Goal: Task Accomplishment & Management: Manage account settings

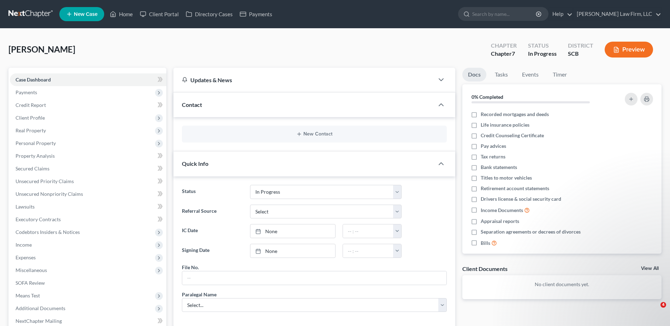
select select "3"
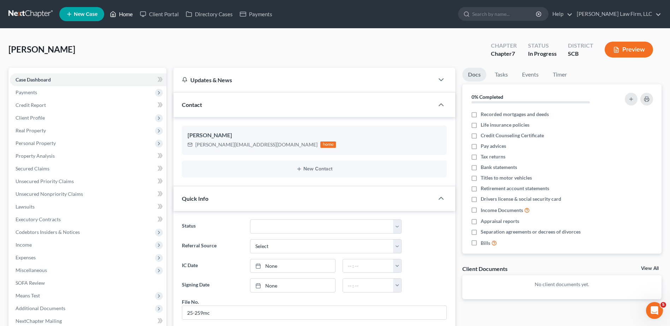
click at [125, 17] on link "Home" at bounding box center [121, 14] width 30 height 13
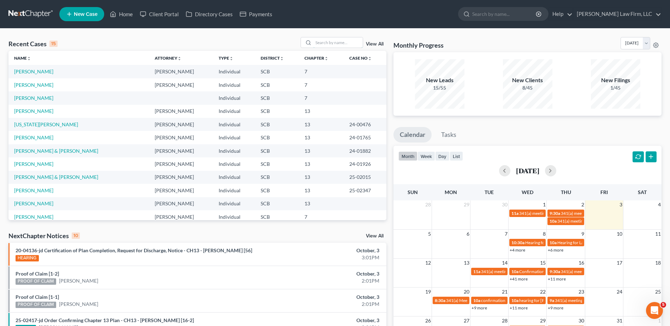
click at [329, 40] on input "search" at bounding box center [337, 42] width 49 height 10
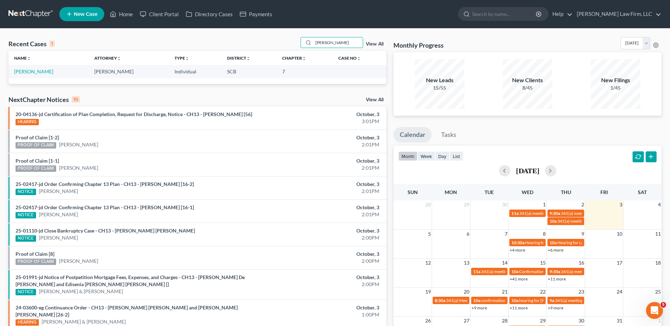
type input "[PERSON_NAME]"
click at [34, 70] on link "[PERSON_NAME]" at bounding box center [33, 72] width 39 height 6
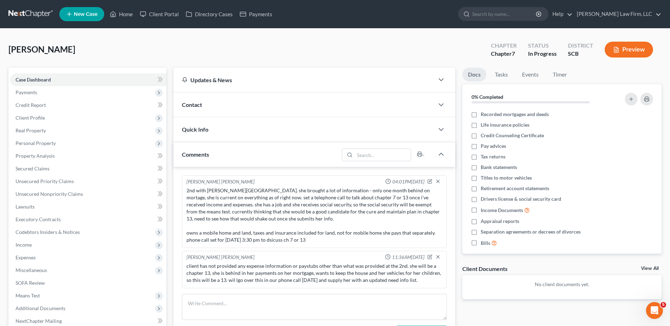
scroll to position [95, 0]
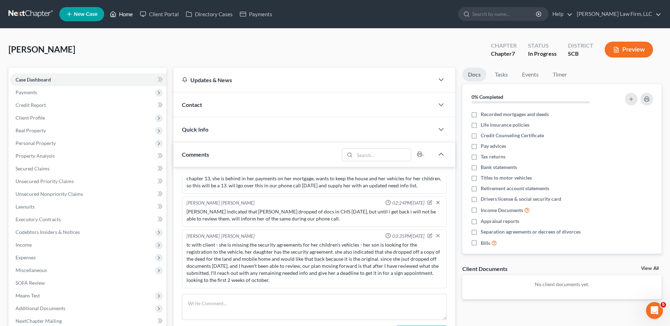
click at [112, 15] on icon at bounding box center [113, 14] width 6 height 8
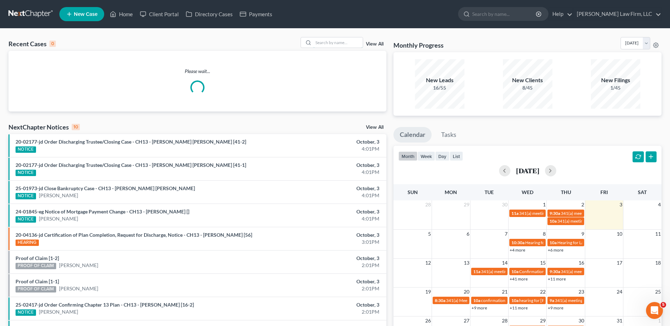
click at [336, 45] on input "search" at bounding box center [337, 42] width 49 height 10
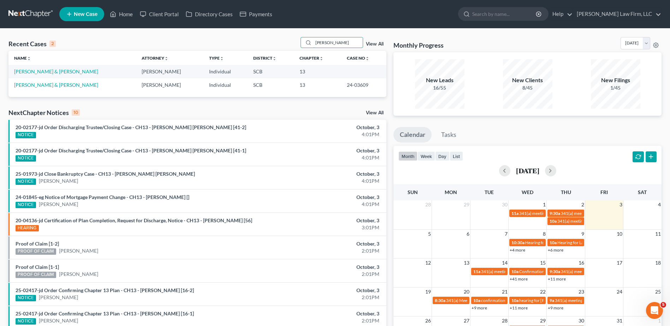
type input "[PERSON_NAME]"
click at [46, 70] on link "[PERSON_NAME] & [PERSON_NAME]" at bounding box center [56, 72] width 84 height 6
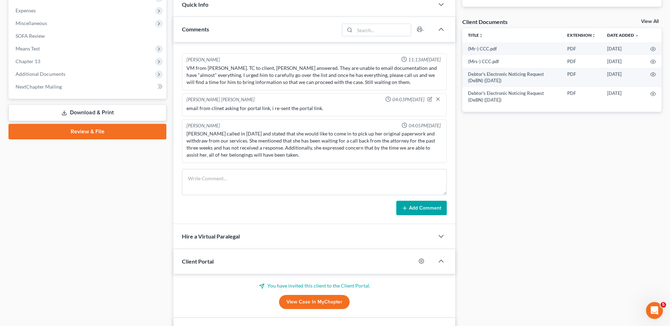
scroll to position [209, 0]
click at [332, 302] on link "View Case in MyChapter" at bounding box center [314, 302] width 71 height 14
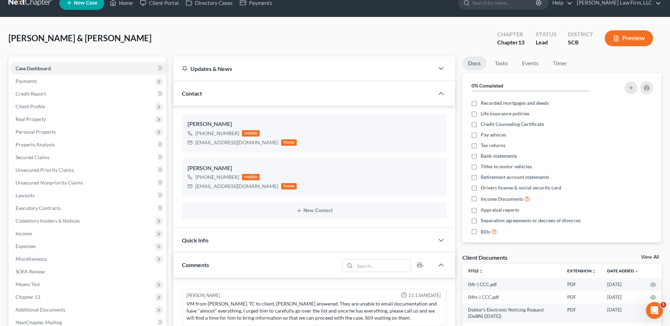
scroll to position [0, 0]
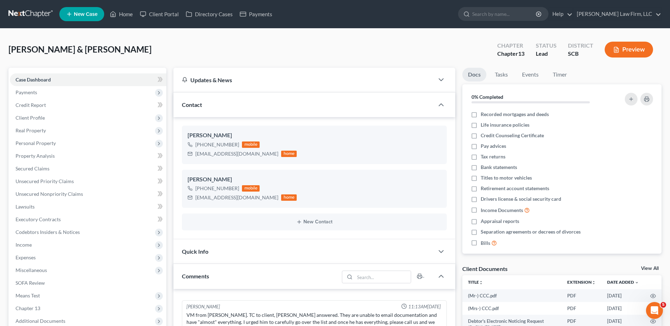
click at [32, 249] on span "Income" at bounding box center [88, 245] width 156 height 13
click at [31, 258] on span "Employment Income" at bounding box center [52, 258] width 45 height 6
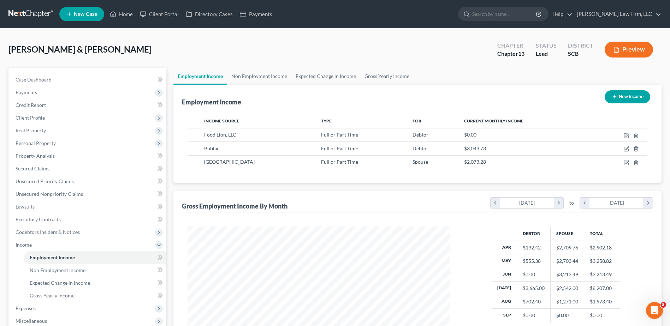
click at [44, 93] on span "Payments" at bounding box center [88, 92] width 156 height 13
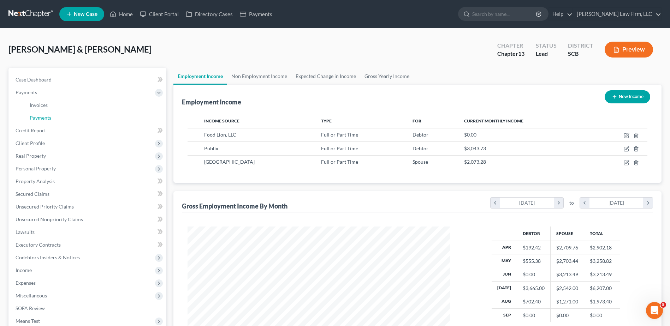
click at [51, 117] on span "Payments" at bounding box center [41, 118] width 22 height 6
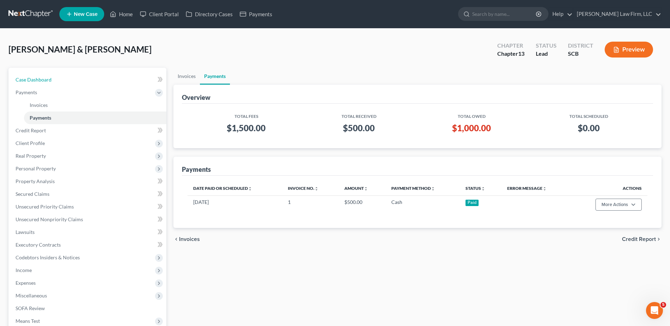
click at [61, 80] on link "Case Dashboard" at bounding box center [88, 79] width 156 height 13
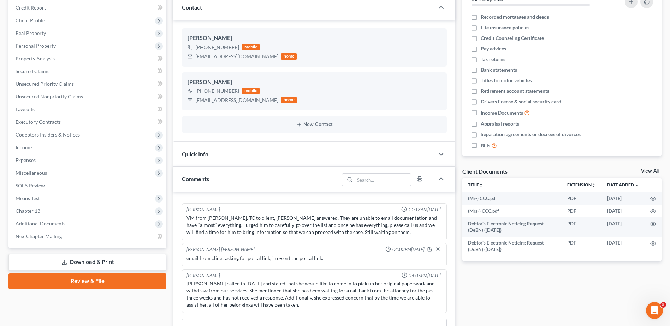
scroll to position [247, 0]
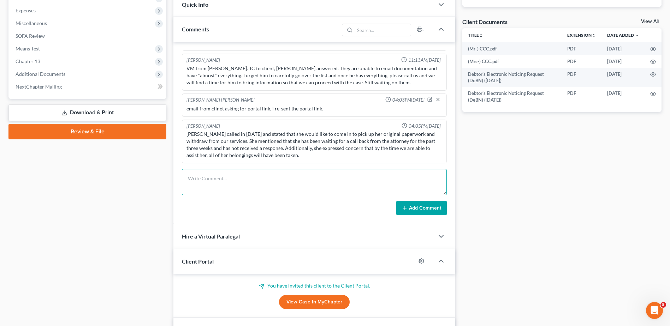
click at [273, 177] on textarea at bounding box center [314, 182] width 265 height 26
click at [349, 176] on textarea "tc to [PERSON_NAME] - no answer so i left a voicemail." at bounding box center [314, 182] width 265 height 26
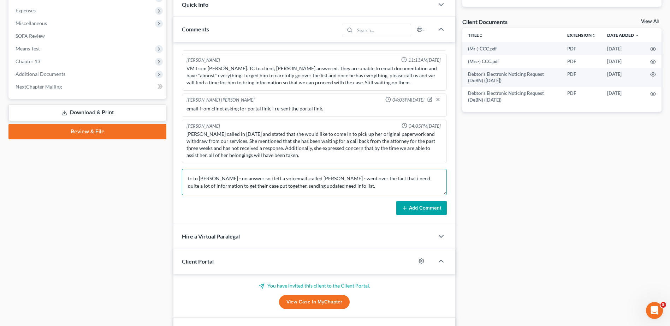
type textarea "tc to [PERSON_NAME] - no answer so i left a voicemail. called [PERSON_NAME] - w…"
click at [417, 207] on button "Add Comment" at bounding box center [421, 208] width 51 height 15
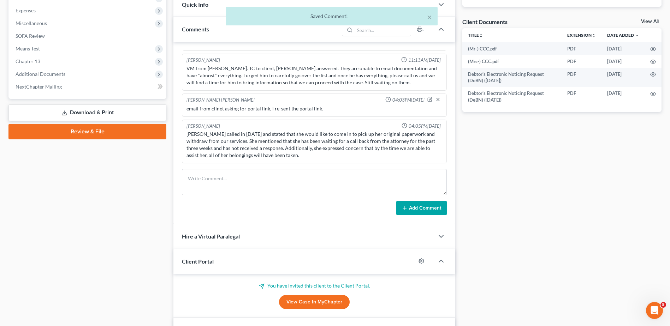
scroll to position [572, 0]
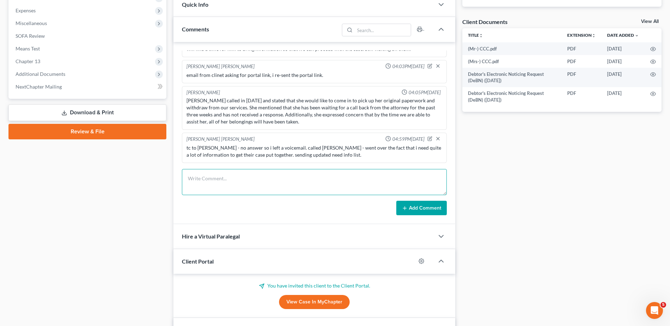
click at [353, 175] on textarea at bounding box center [314, 182] width 265 height 26
type textarea "as soon as i can cross the items off their list, calling to get them in for an …"
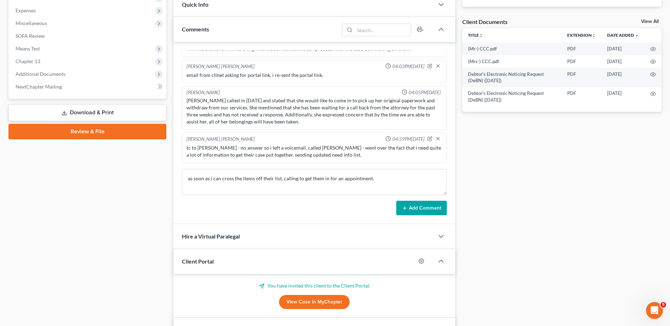
click at [432, 211] on button "Add Comment" at bounding box center [421, 208] width 51 height 15
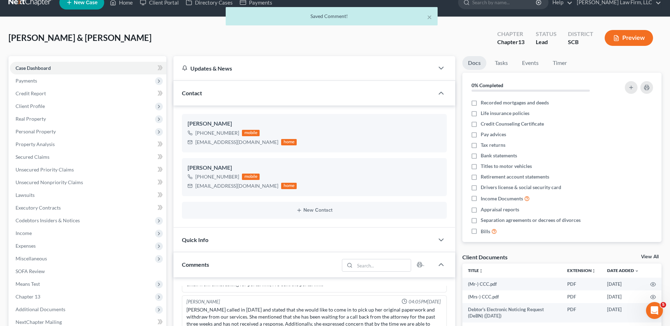
scroll to position [0, 0]
